Goal: Find specific page/section: Find specific page/section

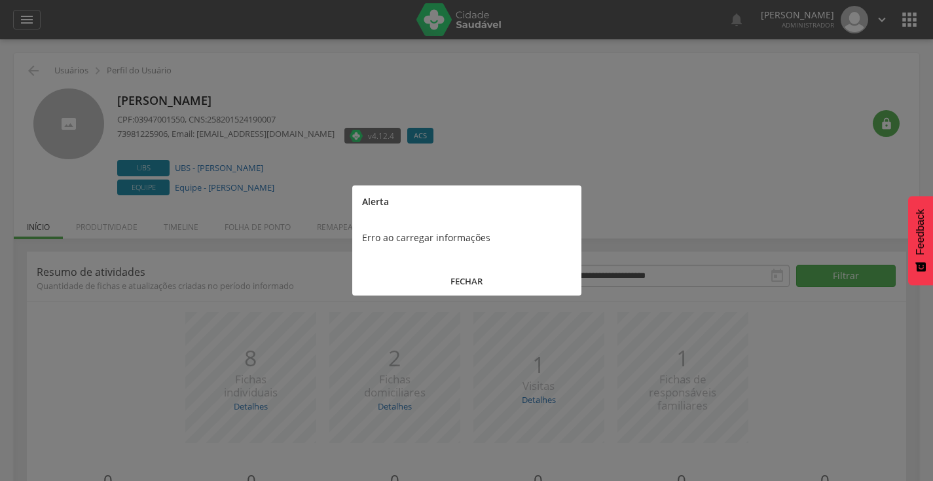
click at [446, 282] on button "FECHAR" at bounding box center [466, 281] width 229 height 28
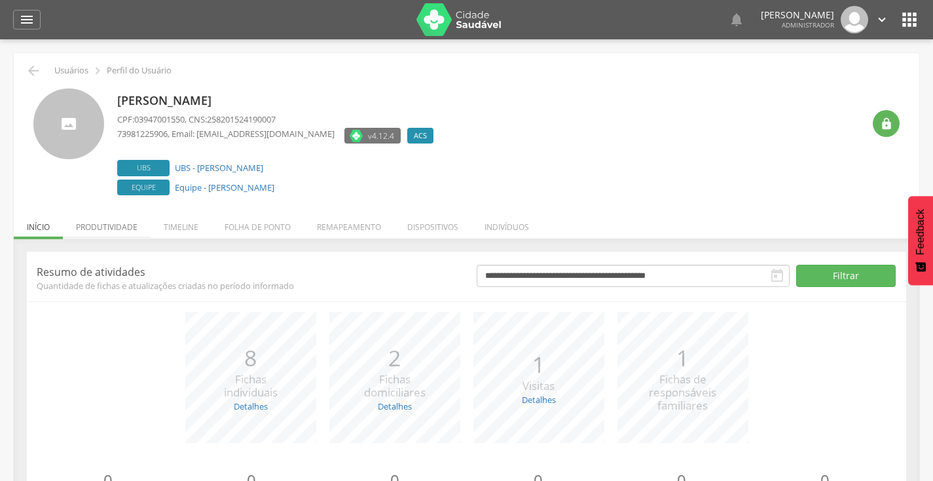
click at [147, 229] on li "Produtividade" at bounding box center [107, 223] width 88 height 31
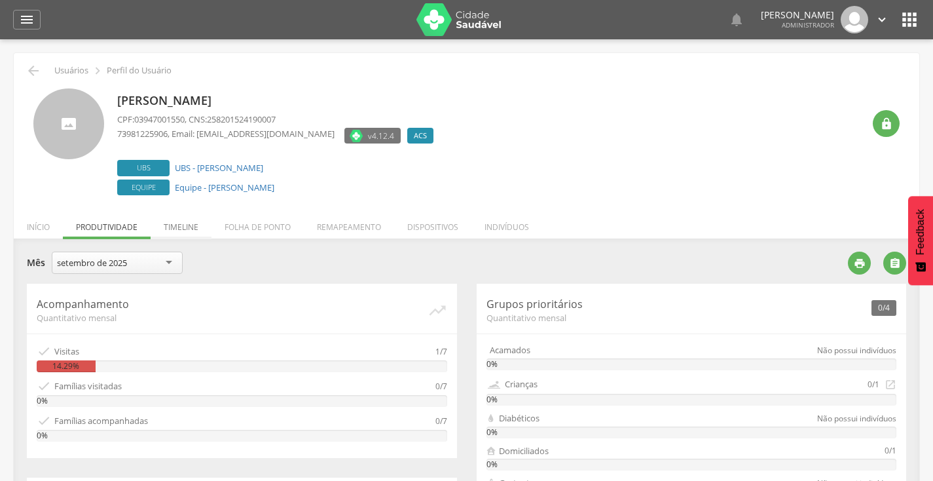
click at [183, 230] on li "Timeline" at bounding box center [181, 223] width 61 height 31
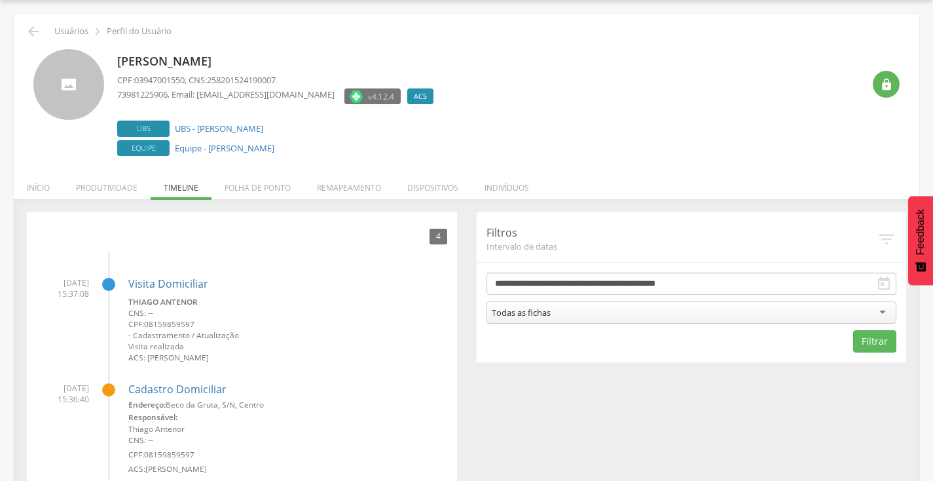
scroll to position [105, 0]
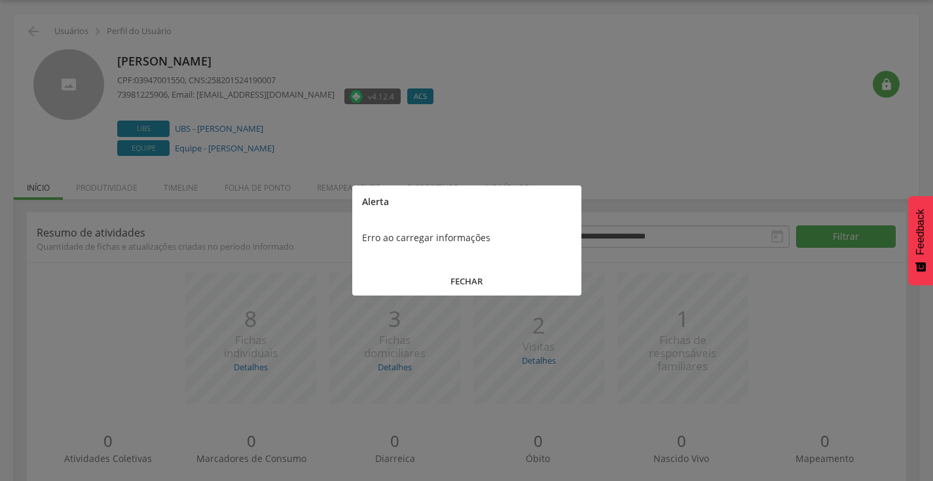
scroll to position [77, 0]
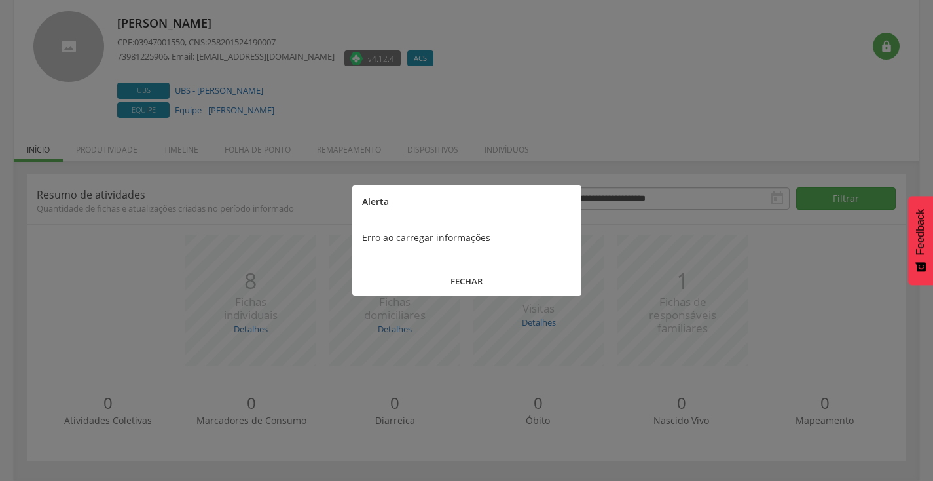
click at [457, 278] on button "FECHAR" at bounding box center [466, 281] width 229 height 28
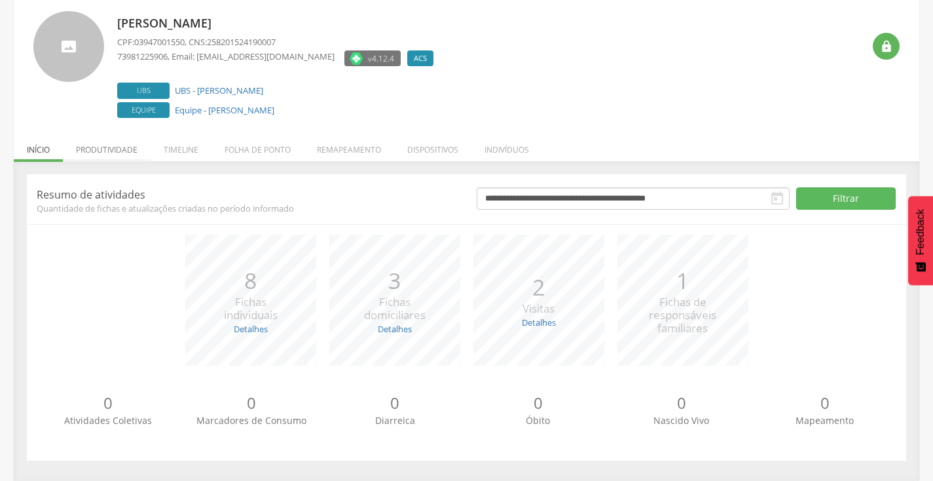
click at [138, 155] on li "Produtividade" at bounding box center [107, 146] width 88 height 31
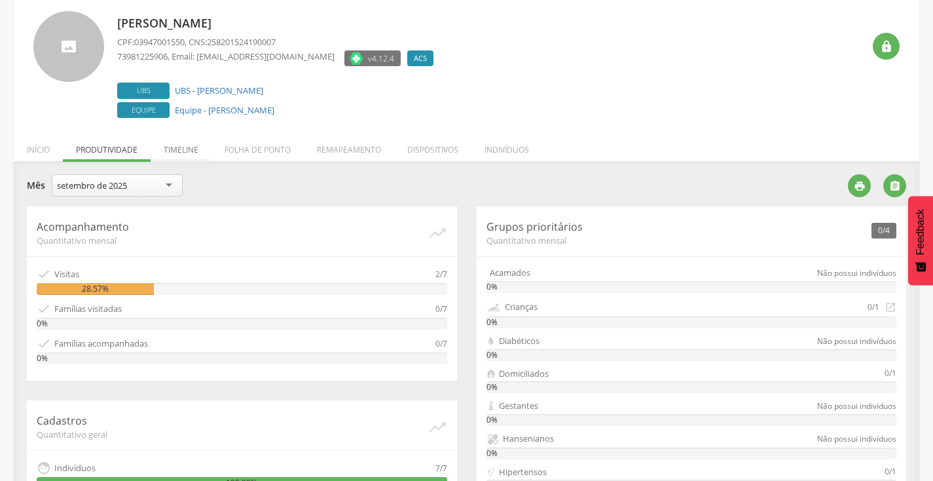
click at [159, 153] on li "Timeline" at bounding box center [181, 146] width 61 height 31
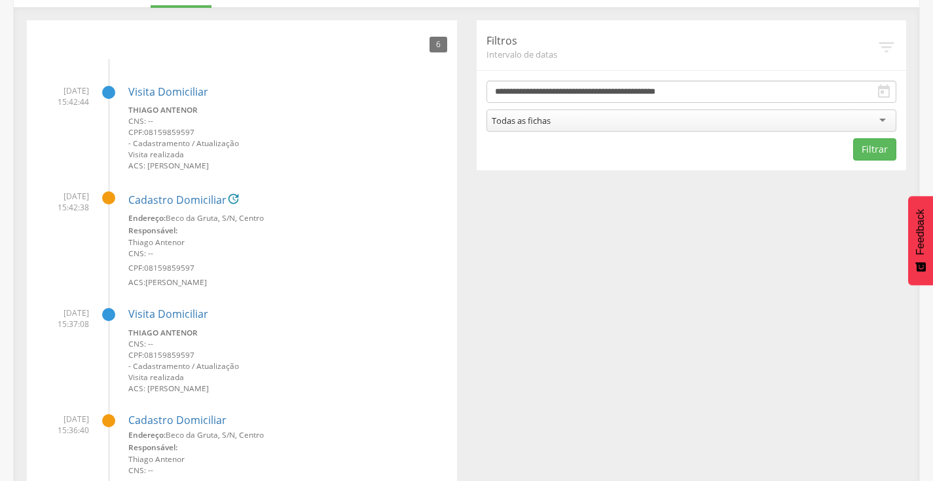
scroll to position [208, 0]
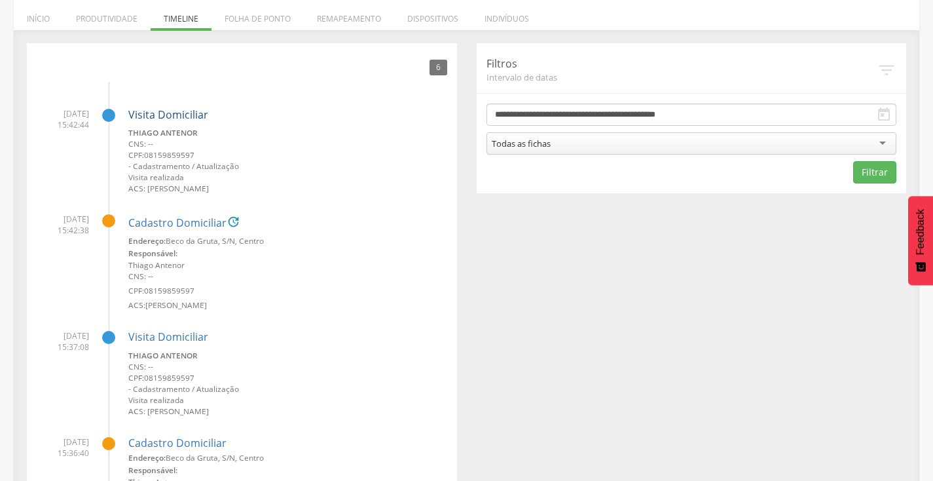
click at [164, 114] on link "Visita Domiciliar" at bounding box center [168, 114] width 80 height 14
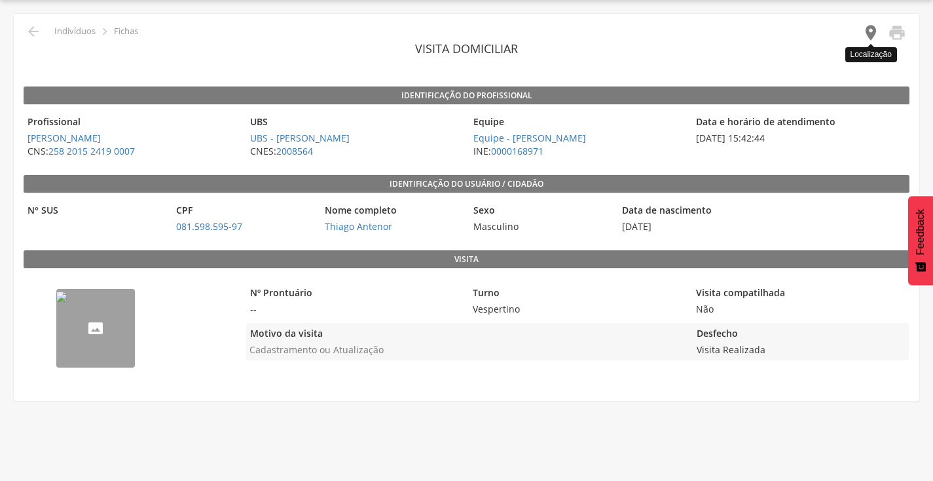
click at [867, 29] on icon "" at bounding box center [871, 33] width 18 height 18
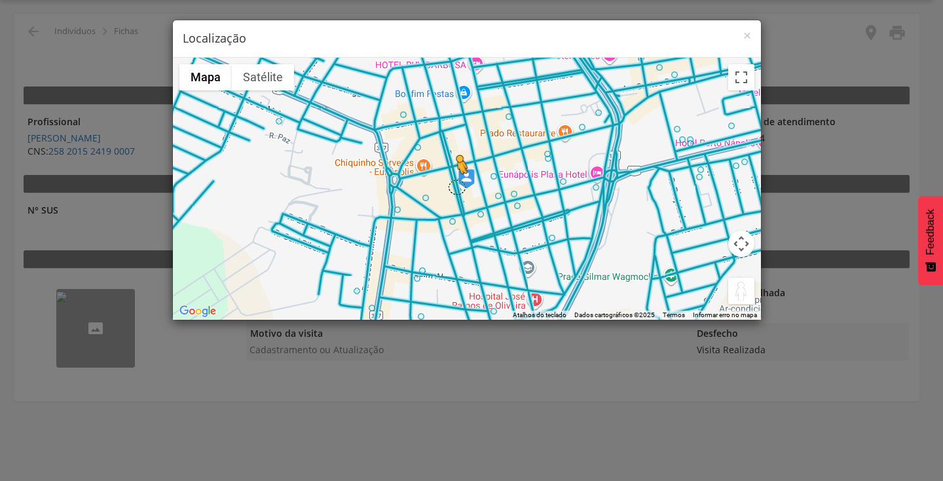
drag, startPoint x: 740, startPoint y: 291, endPoint x: 457, endPoint y: 186, distance: 301.7
click at [457, 186] on div "Pressione as teclas Alt + Enter para ativar o recurso de arrastar com o teclado…" at bounding box center [467, 189] width 588 height 262
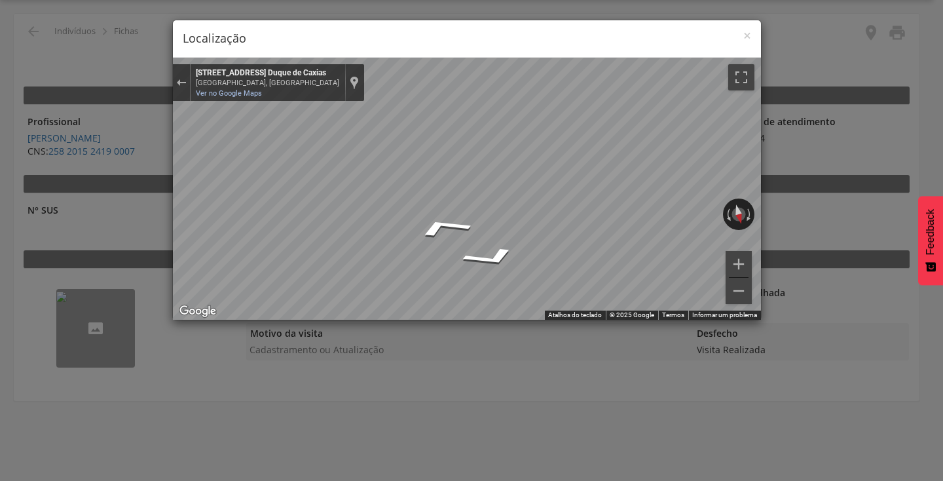
click at [933, 232] on html " Dashboard Supervisão Produtividade Mapa da cidade Mapa de cobertura Ranking A…" at bounding box center [471, 201] width 943 height 481
click at [741, 31] on h4 "Localização" at bounding box center [467, 38] width 568 height 17
click at [747, 35] on span "×" at bounding box center [747, 35] width 8 height 18
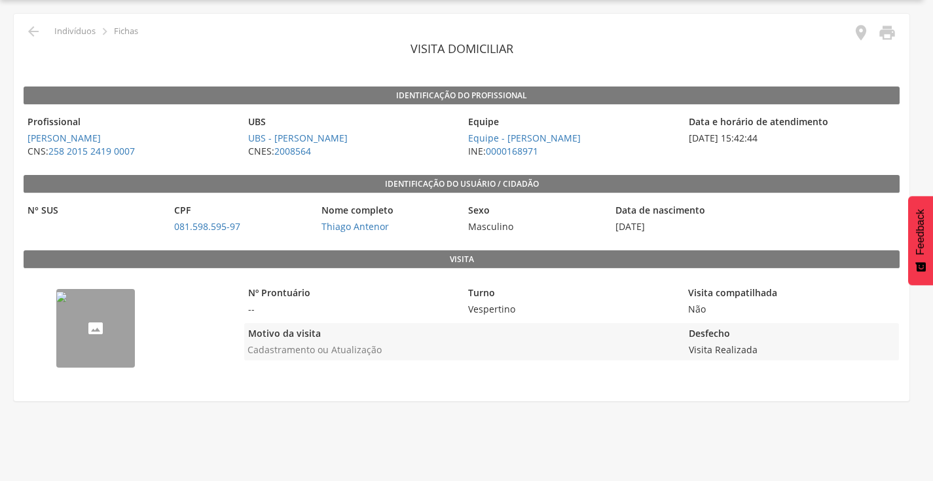
scroll to position [0, 0]
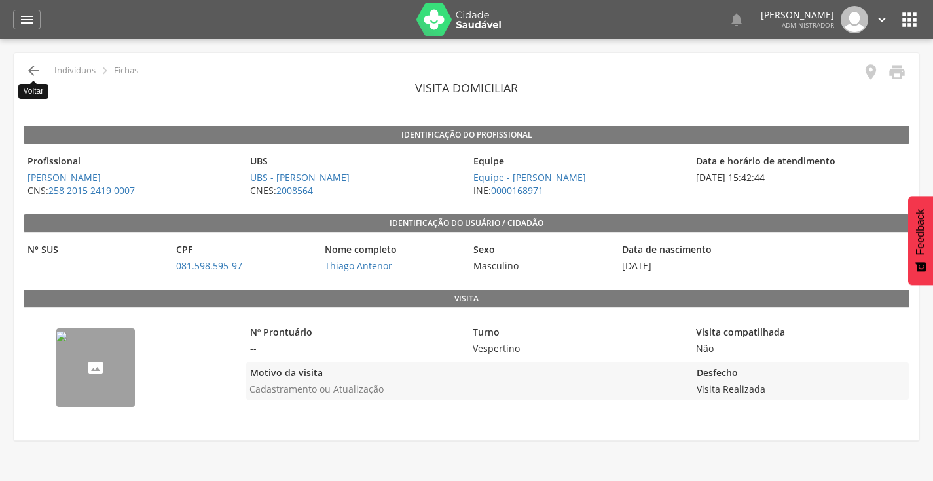
click at [30, 69] on icon "" at bounding box center [34, 71] width 16 height 16
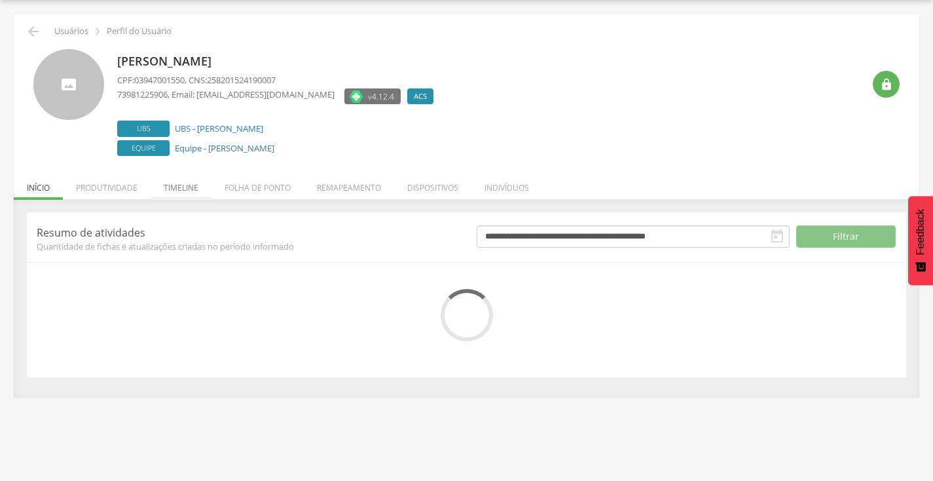
click at [179, 192] on body " Dashboard Supervisão Produtividade Mapa da cidade Mapa de cobertura Ranking A…" at bounding box center [466, 201] width 933 height 481
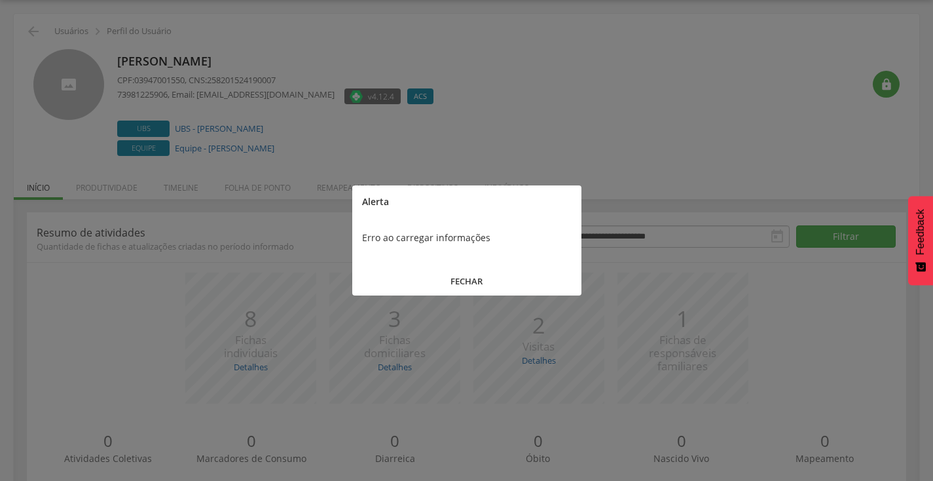
click at [479, 282] on button "FECHAR" at bounding box center [466, 281] width 229 height 28
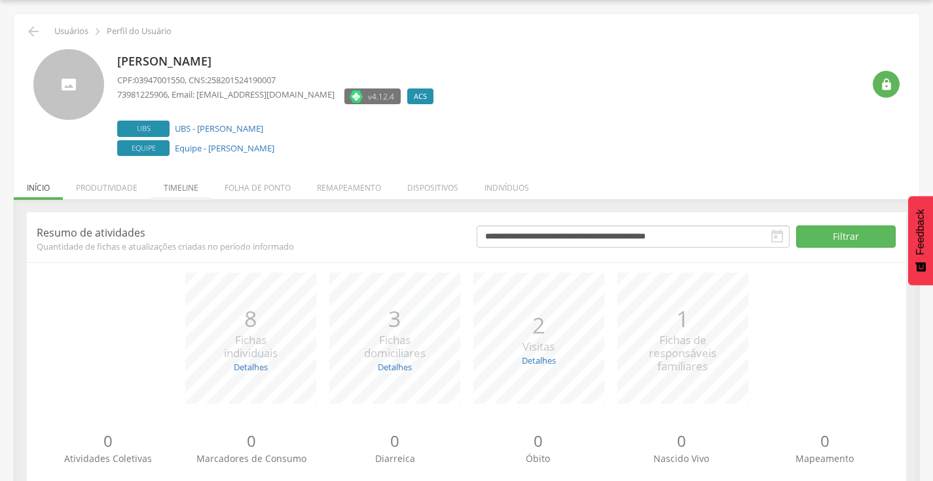
click at [197, 192] on li "Timeline" at bounding box center [181, 184] width 61 height 31
